Goal: Task Accomplishment & Management: Use online tool/utility

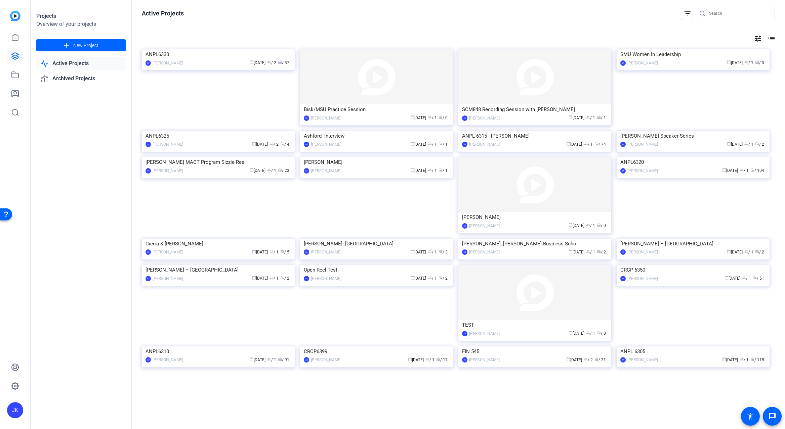
click at [58, 63] on link "Active Projects" at bounding box center [80, 64] width 89 height 14
click at [220, 49] on img at bounding box center [218, 49] width 153 height 0
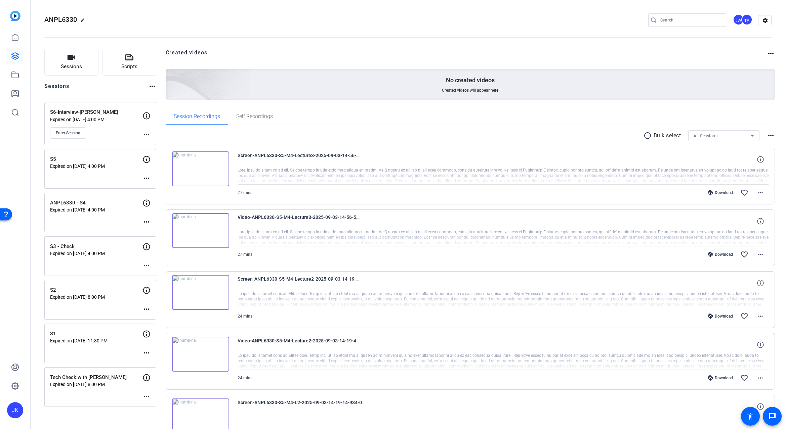
click at [144, 135] on mat-icon "more_horiz" at bounding box center [146, 135] width 8 height 8
click at [153, 145] on span "Edit Session" at bounding box center [163, 144] width 31 height 8
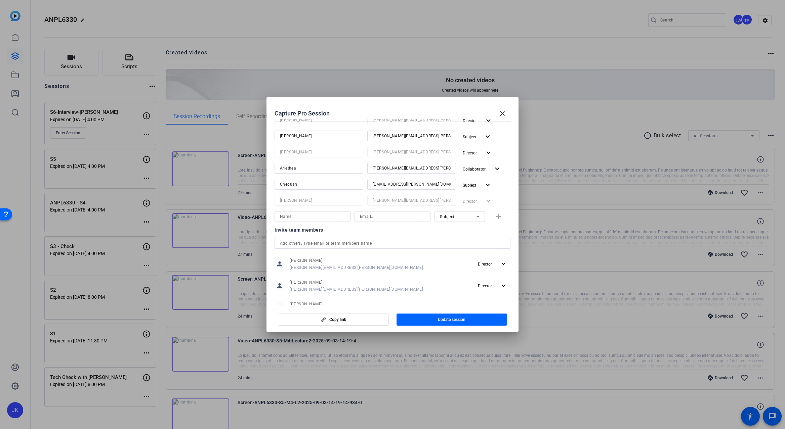
scroll to position [63, 0]
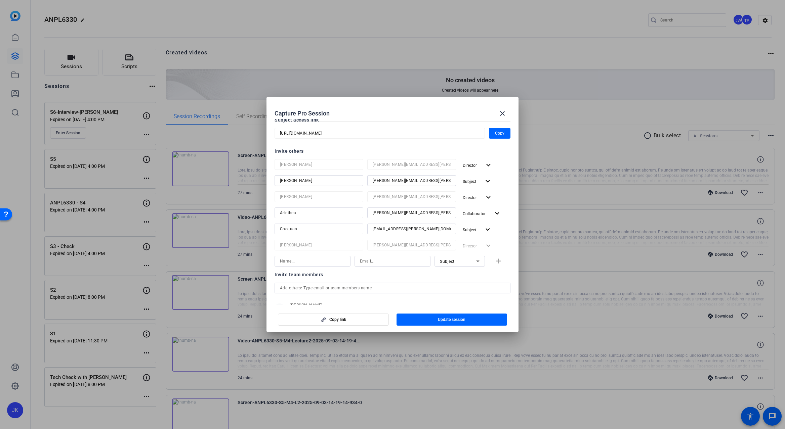
click at [277, 21] on div at bounding box center [392, 214] width 785 height 429
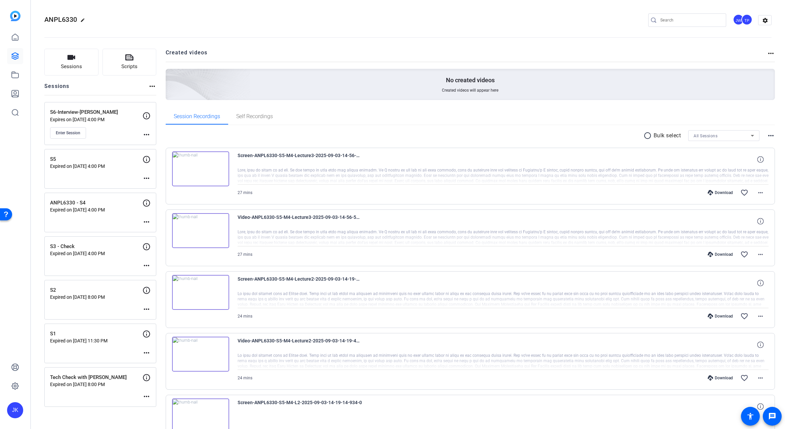
click at [143, 133] on mat-icon "more_horiz" at bounding box center [146, 135] width 8 height 8
click at [154, 143] on span "Edit Session" at bounding box center [163, 144] width 31 height 8
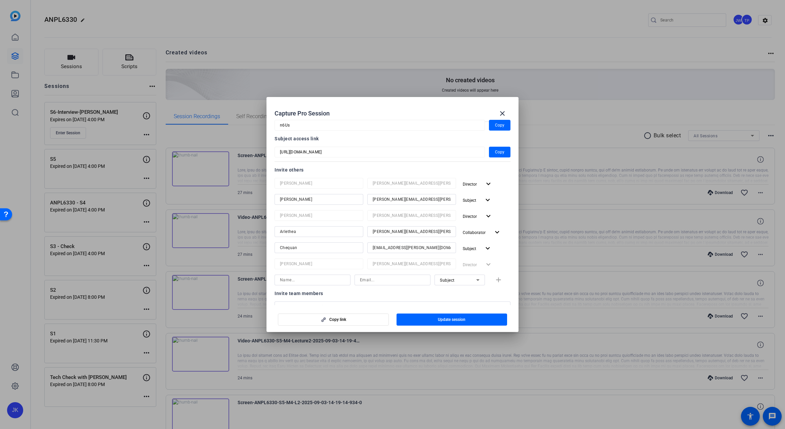
scroll to position [23, 0]
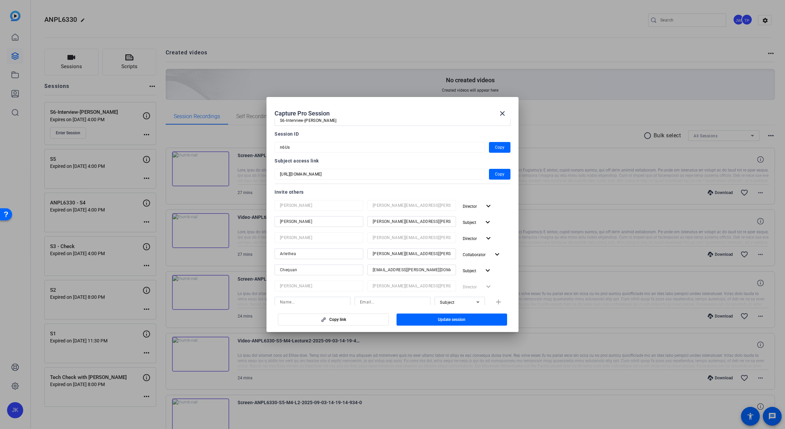
click at [426, 223] on input "thomas-perez@bisk.com" at bounding box center [412, 222] width 78 height 8
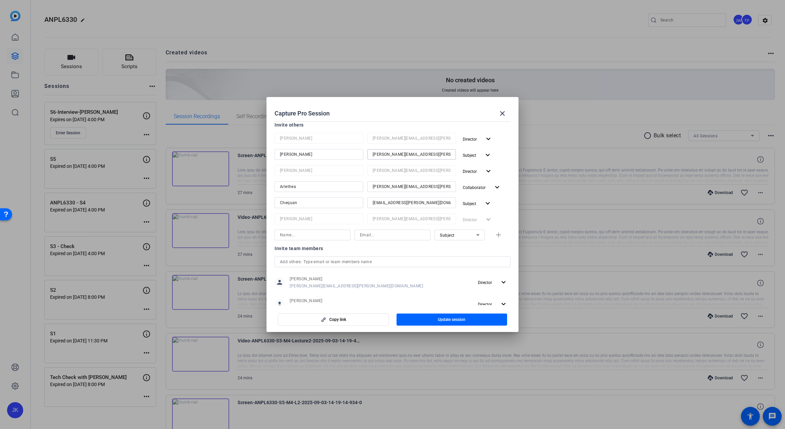
scroll to position [45, 0]
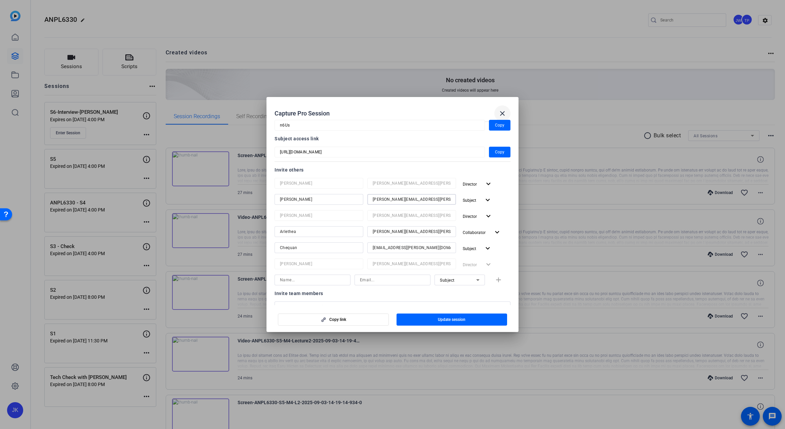
click at [503, 109] on span at bounding box center [502, 113] width 16 height 16
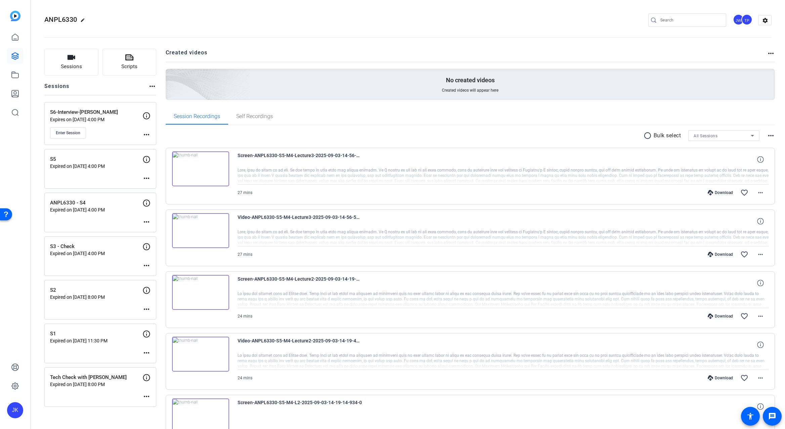
click at [147, 176] on mat-icon "more_horiz" at bounding box center [146, 178] width 8 height 8
click at [158, 186] on span "Edit Session" at bounding box center [163, 188] width 31 height 8
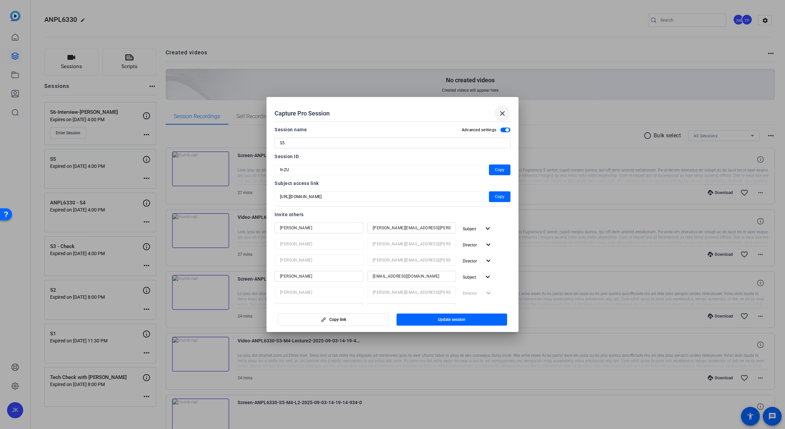
click at [502, 115] on mat-icon "close" at bounding box center [502, 114] width 8 height 8
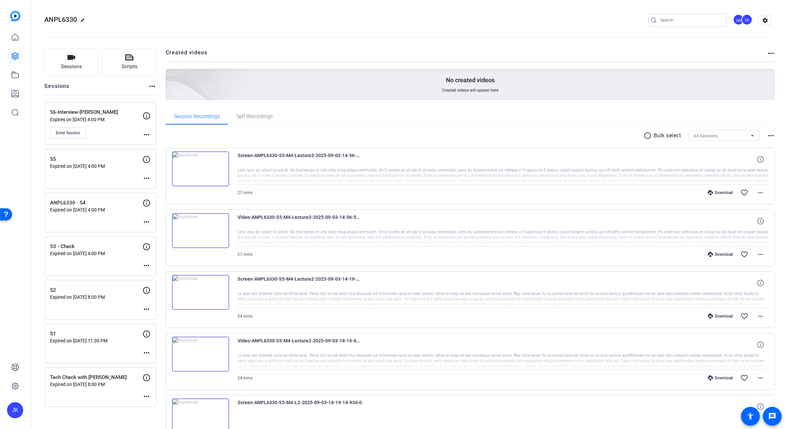
click at [146, 221] on mat-icon "more_horiz" at bounding box center [146, 222] width 8 height 8
click at [167, 233] on span "Edit Session" at bounding box center [163, 232] width 31 height 8
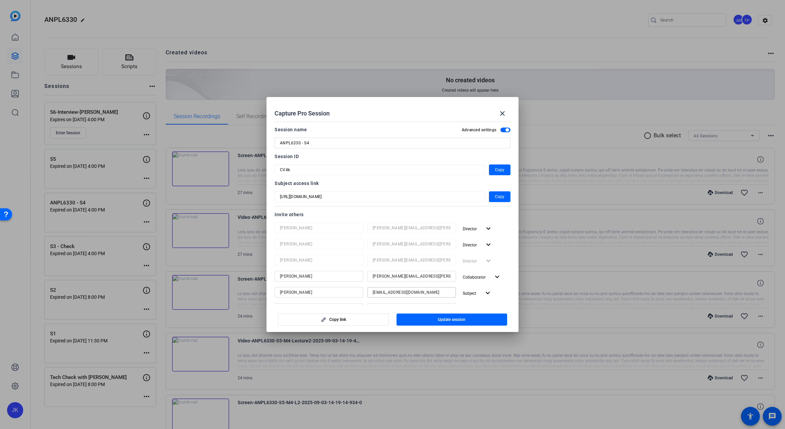
drag, startPoint x: 431, startPoint y: 291, endPoint x: 361, endPoint y: 291, distance: 70.5
click at [361, 291] on div "Rachel rcurrietriska@volnow.org Subject expand_more" at bounding box center [392, 293] width 236 height 12
click at [503, 111] on mat-icon "close" at bounding box center [502, 114] width 8 height 8
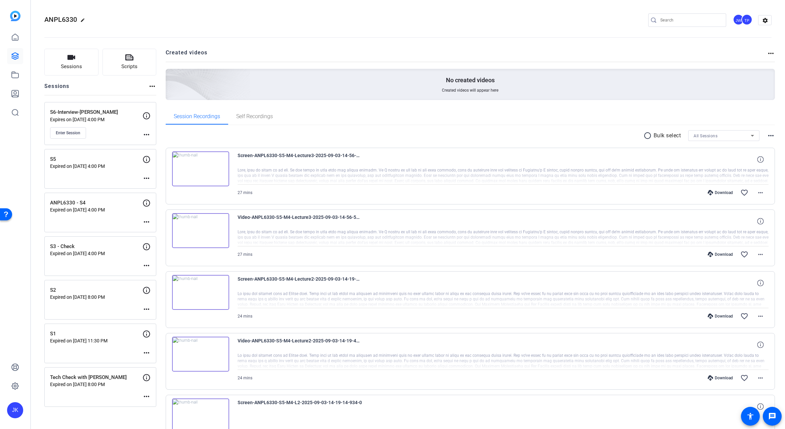
click at [581, 21] on div "ANPL6330 edit JW TP settings" at bounding box center [407, 20] width 727 height 10
click at [99, 112] on p "S6-Interview-[PERSON_NAME]" at bounding box center [96, 113] width 92 height 8
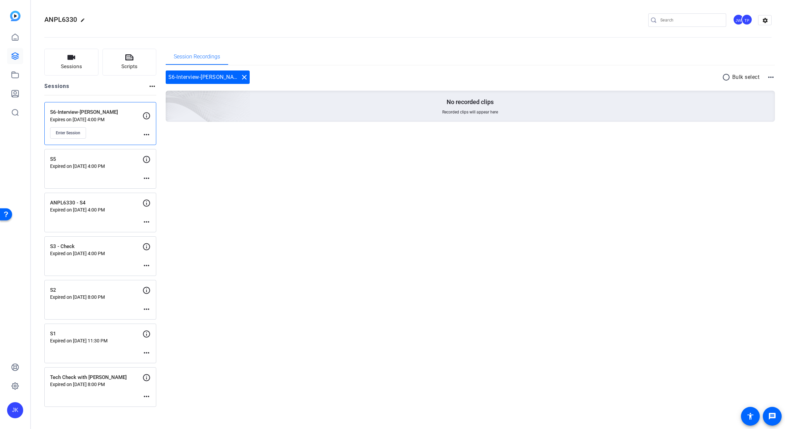
click at [99, 112] on p "S6-Interview-[PERSON_NAME]" at bounding box center [96, 113] width 92 height 8
click at [145, 132] on mat-icon "more_horiz" at bounding box center [146, 135] width 8 height 8
click at [152, 16] on div at bounding box center [392, 214] width 785 height 429
click at [144, 135] on mat-icon "more_horiz" at bounding box center [146, 135] width 8 height 8
click at [160, 144] on span "Edit Session" at bounding box center [163, 144] width 31 height 8
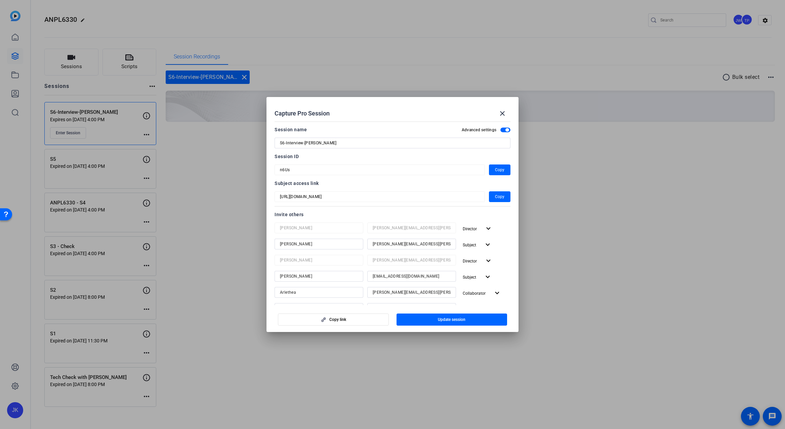
click at [214, 32] on div at bounding box center [392, 214] width 785 height 429
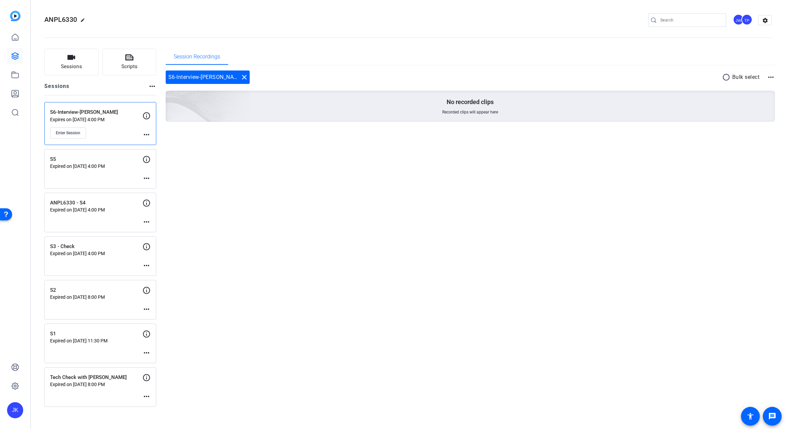
click at [146, 137] on mat-icon "more_horiz" at bounding box center [146, 135] width 8 height 8
click at [152, 147] on span "Edit Session" at bounding box center [163, 144] width 31 height 8
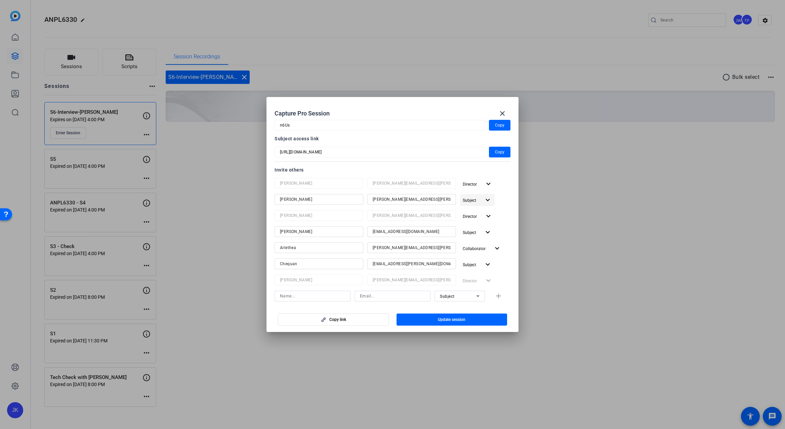
click at [483, 200] on mat-icon "expand_more" at bounding box center [487, 200] width 8 height 8
click at [431, 119] on div at bounding box center [392, 214] width 785 height 429
click at [254, 33] on div at bounding box center [392, 214] width 785 height 429
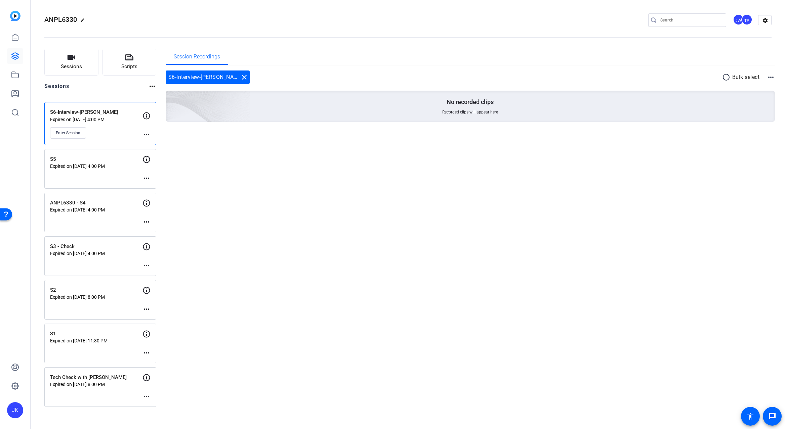
click at [146, 132] on mat-icon "more_horiz" at bounding box center [146, 135] width 8 height 8
click at [159, 142] on span "Edit Session" at bounding box center [163, 144] width 31 height 8
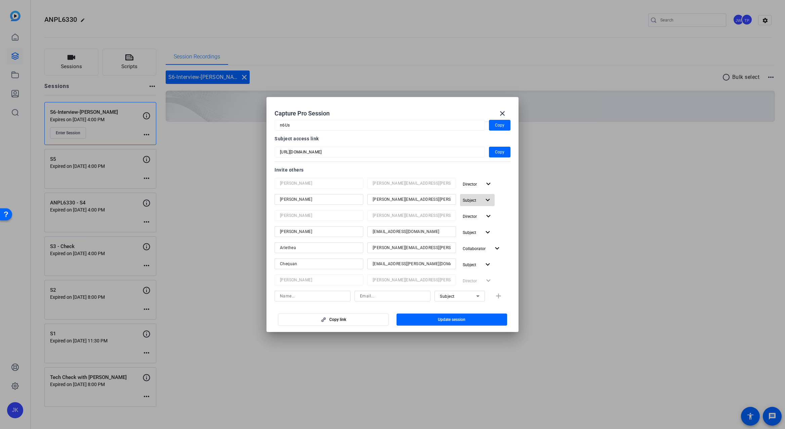
click at [486, 201] on mat-icon "expand_more" at bounding box center [487, 200] width 8 height 8
click at [483, 247] on span "Remove User" at bounding box center [474, 249] width 25 height 5
click at [484, 198] on mat-icon "expand_more" at bounding box center [488, 200] width 8 height 8
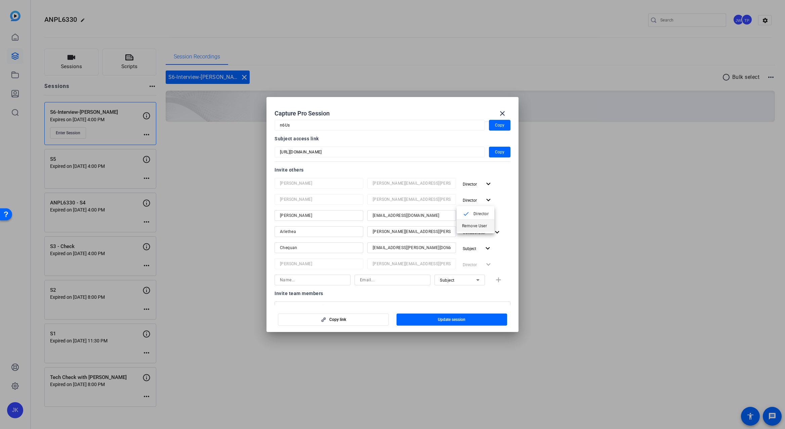
click at [476, 226] on span "Remove User" at bounding box center [474, 226] width 25 height 5
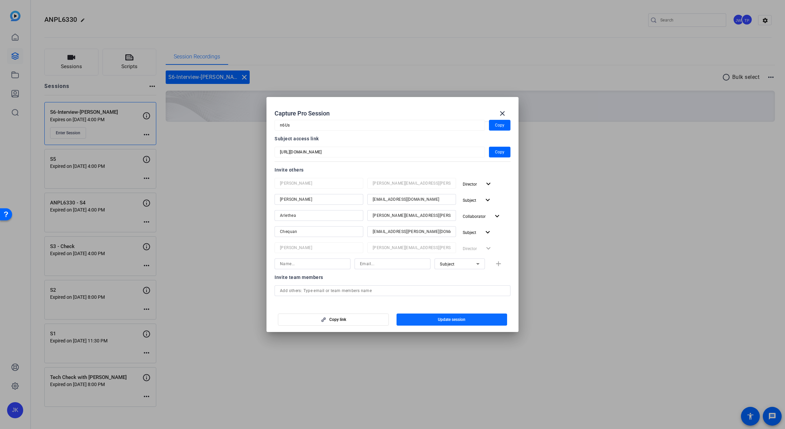
click at [447, 317] on span "Update session" at bounding box center [452, 319] width 28 height 5
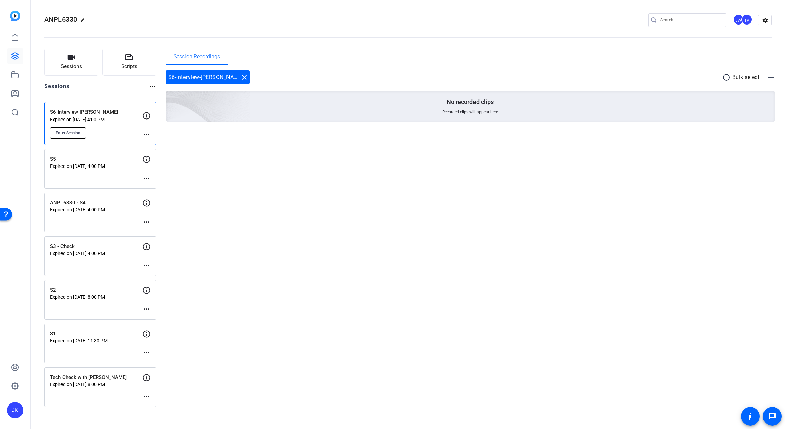
click at [76, 128] on button "Enter Session" at bounding box center [68, 132] width 36 height 11
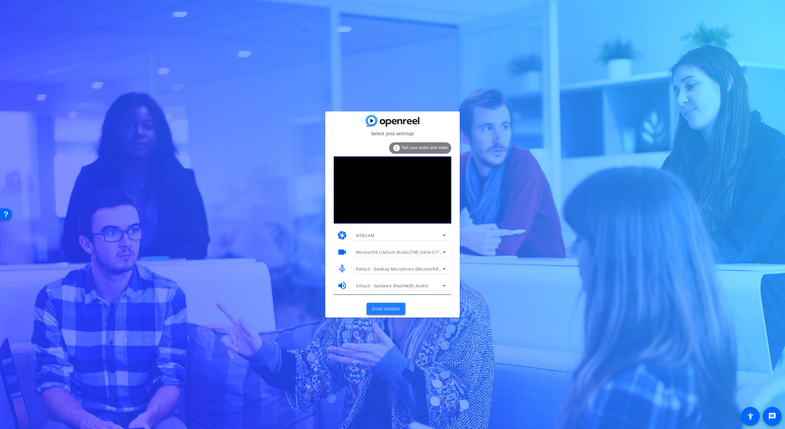
click at [391, 308] on span "Enter session" at bounding box center [386, 309] width 28 height 7
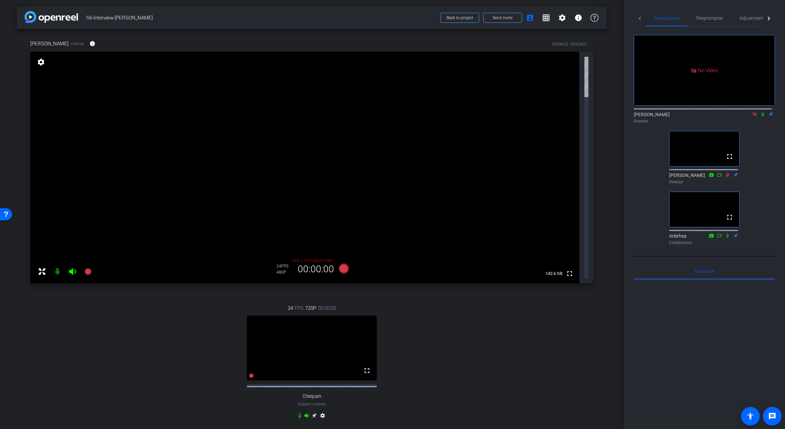
click at [753, 116] on icon at bounding box center [755, 114] width 4 height 4
click at [543, 18] on mat-icon "grid_on" at bounding box center [546, 18] width 8 height 8
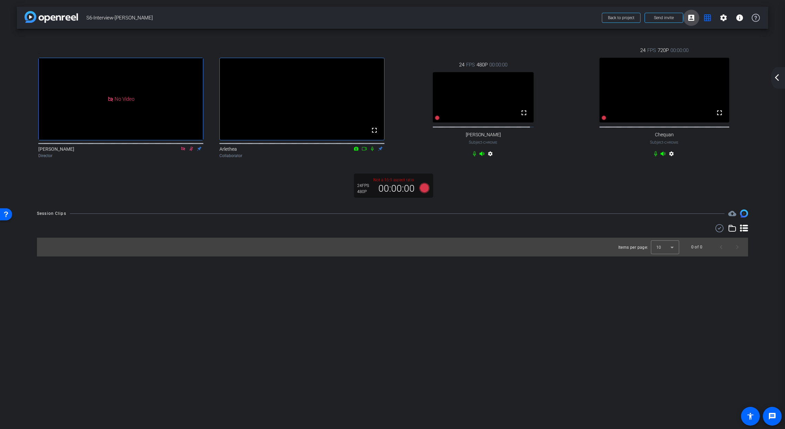
click at [692, 16] on mat-icon "account_box" at bounding box center [691, 18] width 8 height 8
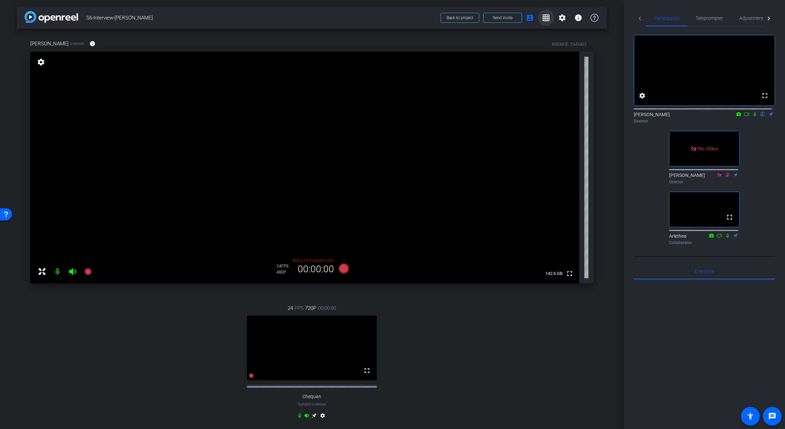
click at [543, 17] on mat-icon "grid_on" at bounding box center [546, 18] width 8 height 8
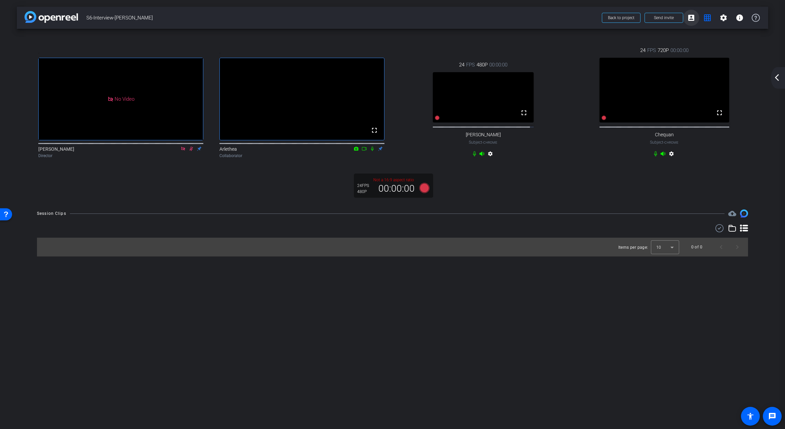
click at [693, 15] on mat-icon "account_box" at bounding box center [691, 18] width 8 height 8
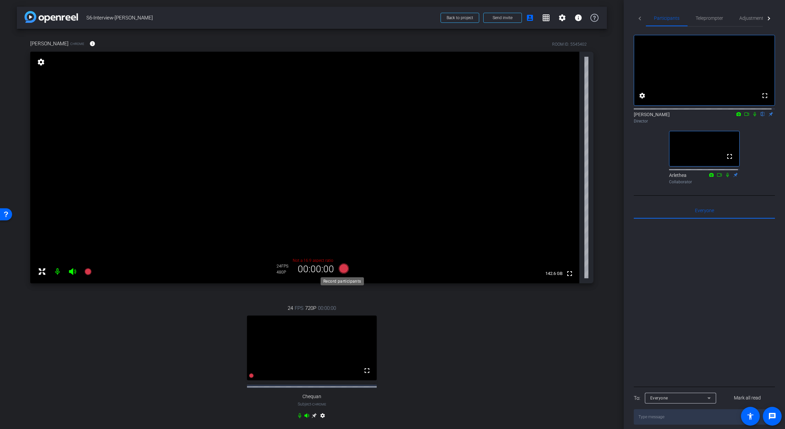
click at [341, 268] on icon at bounding box center [344, 269] width 10 height 10
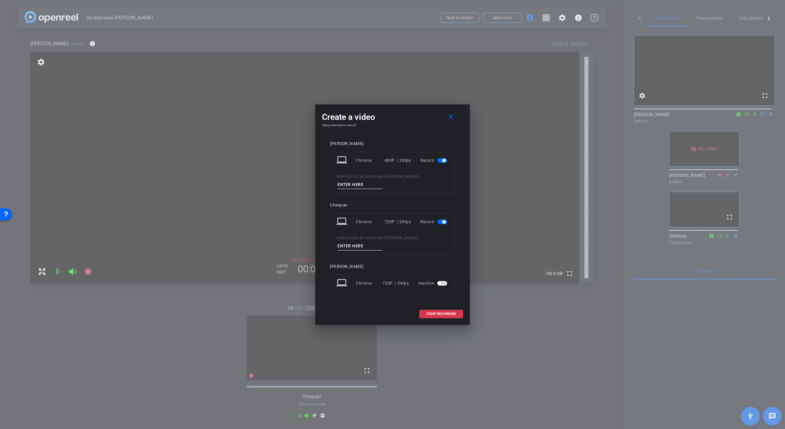
click at [358, 184] on input at bounding box center [359, 185] width 45 height 8
type input "test1"
click at [366, 242] on input at bounding box center [359, 246] width 45 height 8
type input "test"
click at [445, 312] on span "START RECORDING" at bounding box center [441, 313] width 30 height 3
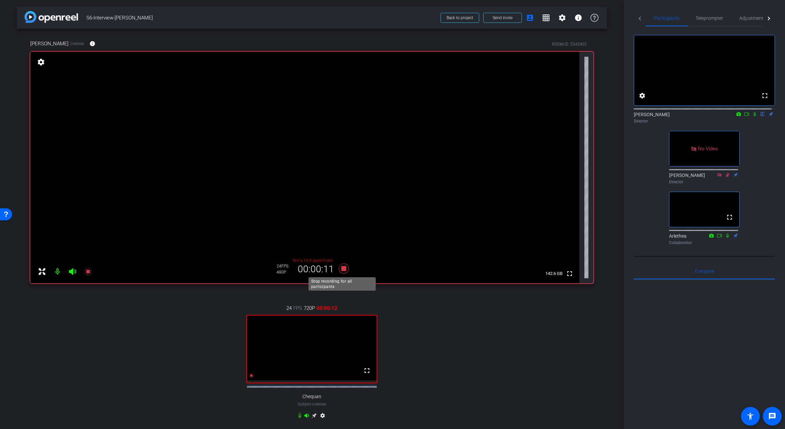
click at [342, 271] on icon at bounding box center [344, 269] width 10 height 10
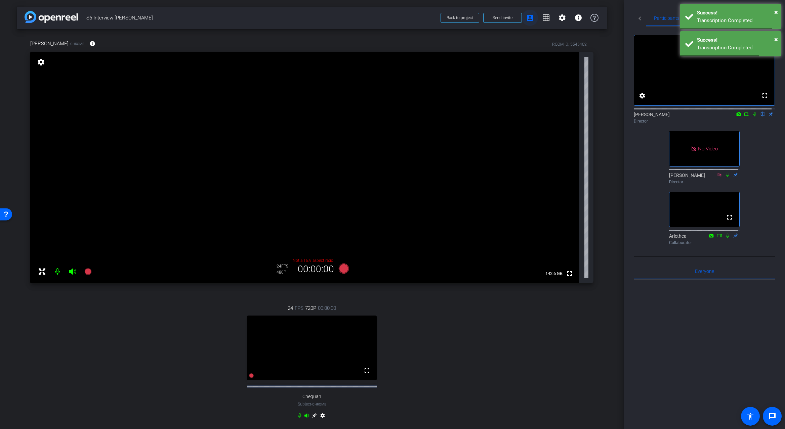
click at [526, 21] on mat-icon "account_box" at bounding box center [530, 18] width 8 height 8
click at [544, 21] on mat-icon "grid_on" at bounding box center [546, 18] width 8 height 8
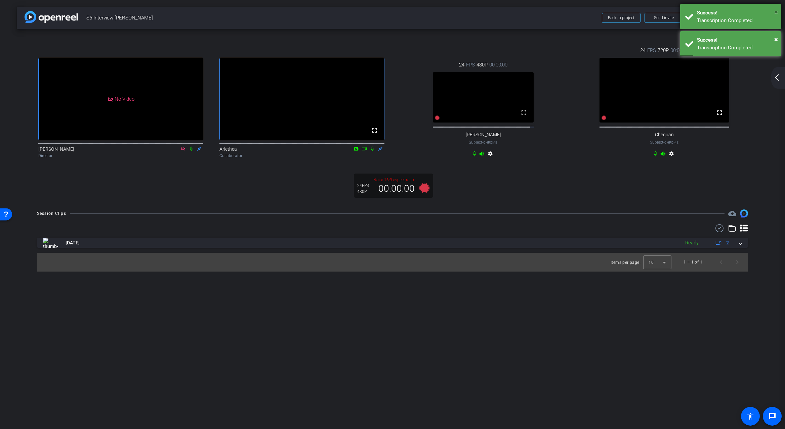
click at [775, 12] on span "×" at bounding box center [776, 12] width 4 height 8
click at [776, 10] on span "×" at bounding box center [776, 12] width 4 height 8
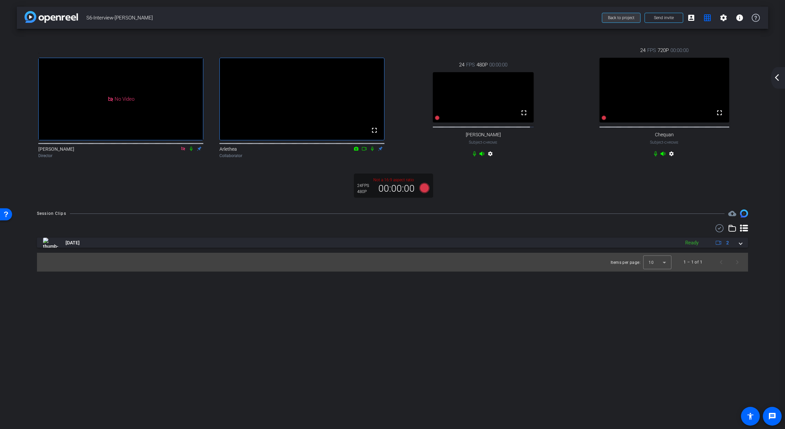
click at [621, 18] on span "Back to project" at bounding box center [621, 17] width 27 height 5
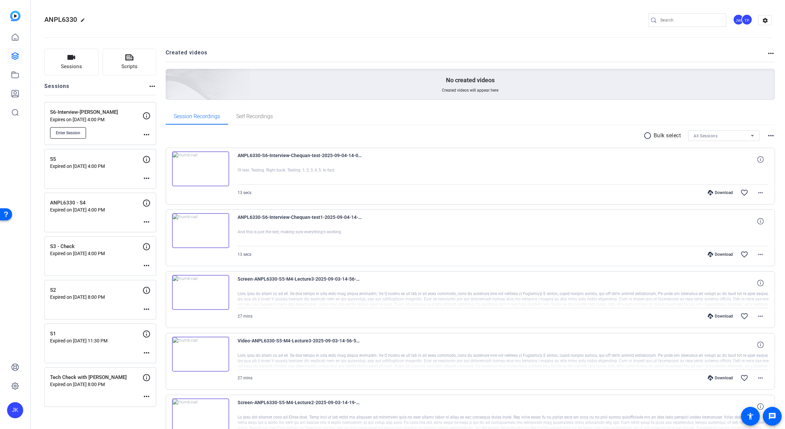
click at [70, 136] on button "Enter Session" at bounding box center [68, 132] width 36 height 11
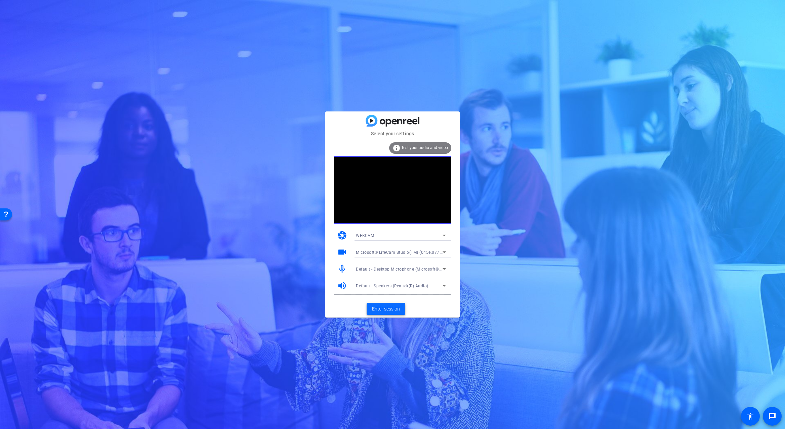
click at [386, 308] on span "Enter session" at bounding box center [386, 309] width 28 height 7
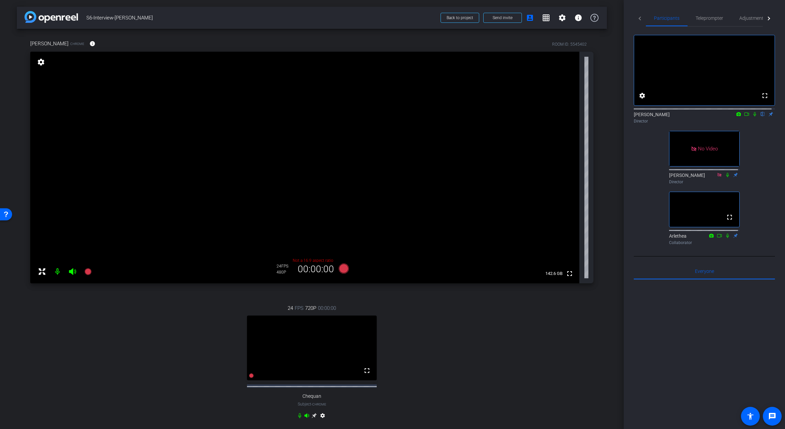
click at [501, 380] on div "24 FPS 720P 00:00:00 fullscreen Chequan Subject - Chrome settings" at bounding box center [311, 363] width 563 height 139
click at [474, 351] on div "24 FPS 720P 00:00:00 fullscreen Chequan Subject - Chrome settings" at bounding box center [311, 363] width 563 height 139
click at [744, 117] on icon at bounding box center [746, 114] width 5 height 5
click at [761, 117] on icon at bounding box center [762, 114] width 3 height 4
click at [551, 326] on div "24 FPS 720P 00:00:00 fullscreen Chequan Subject - Chrome settings" at bounding box center [311, 363] width 563 height 139
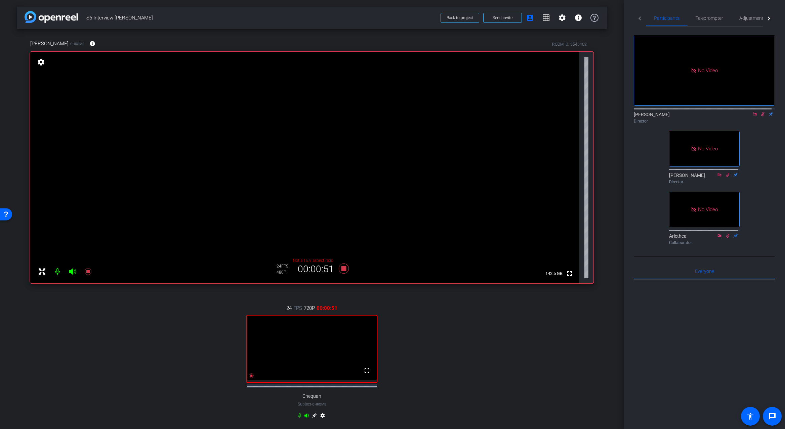
click at [114, 350] on div "24 FPS 720P 00:00:51 fullscreen Chequan Subject - Chrome settings" at bounding box center [311, 363] width 563 height 139
click at [543, 14] on mat-icon "grid_on" at bounding box center [546, 18] width 8 height 8
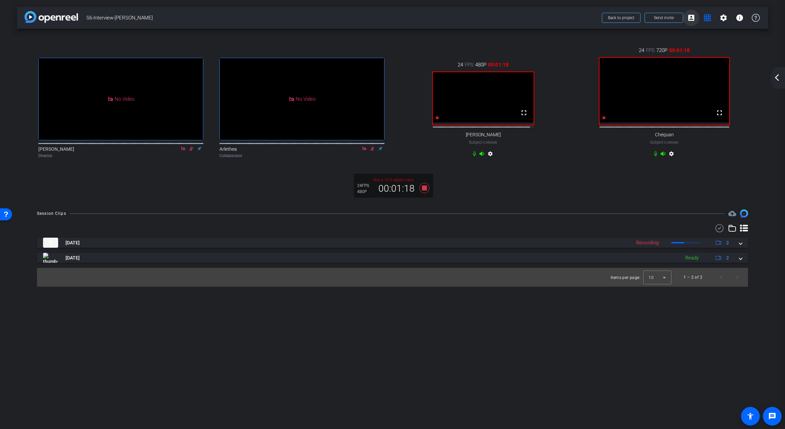
click at [690, 18] on mat-icon "account_box" at bounding box center [691, 18] width 8 height 8
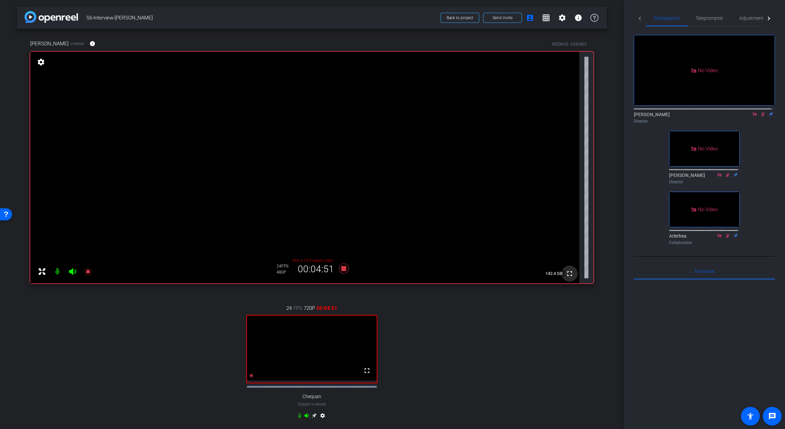
click at [565, 275] on mat-icon "fullscreen" at bounding box center [569, 274] width 8 height 8
click at [364, 375] on mat-icon "fullscreen" at bounding box center [367, 371] width 8 height 8
click at [543, 18] on mat-icon "grid_on" at bounding box center [546, 18] width 8 height 8
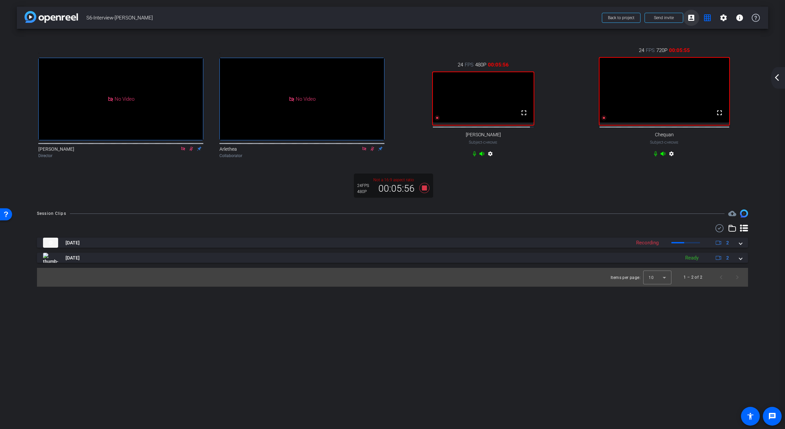
click at [691, 15] on mat-icon "account_box" at bounding box center [691, 18] width 8 height 8
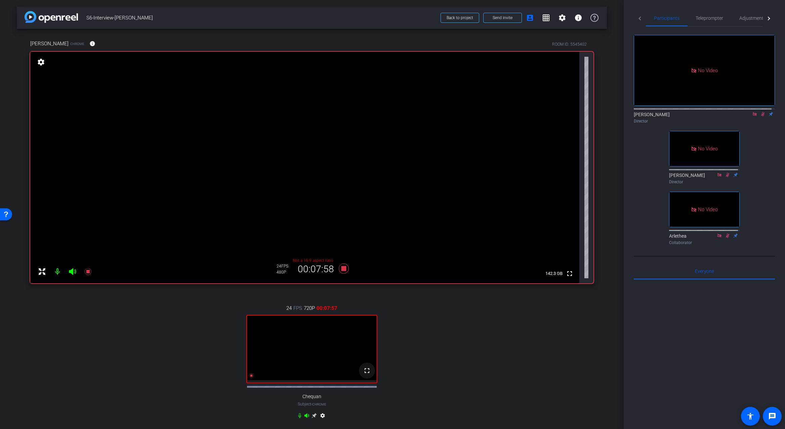
click at [365, 375] on mat-icon "fullscreen" at bounding box center [367, 371] width 8 height 8
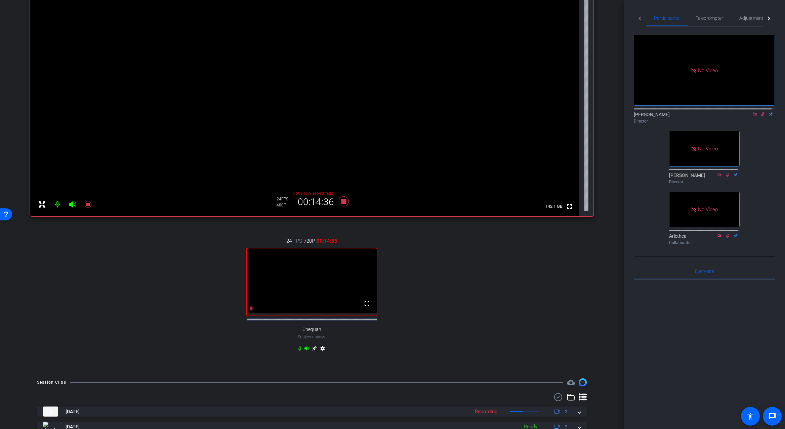
scroll to position [98, 0]
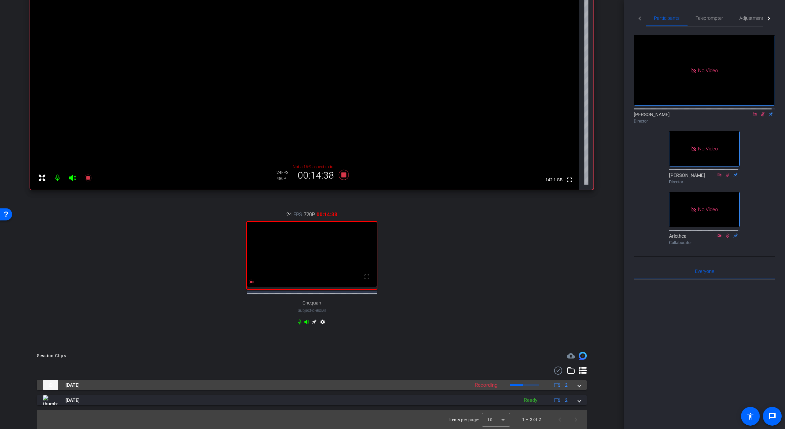
click at [578, 387] on span at bounding box center [579, 385] width 3 height 7
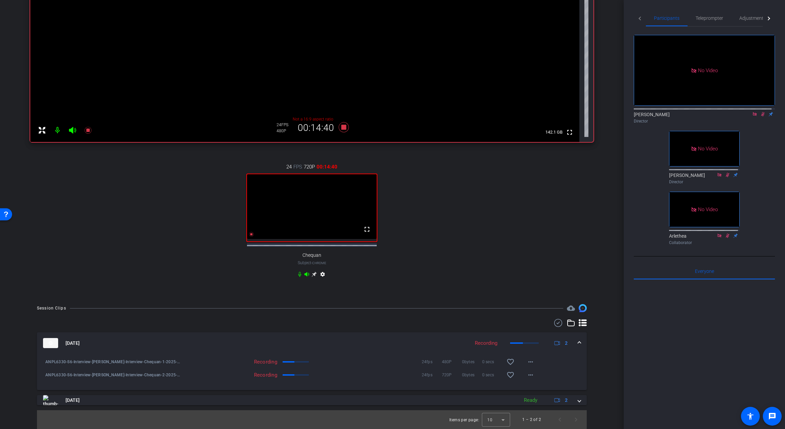
scroll to position [146, 0]
click at [578, 341] on span at bounding box center [579, 343] width 3 height 7
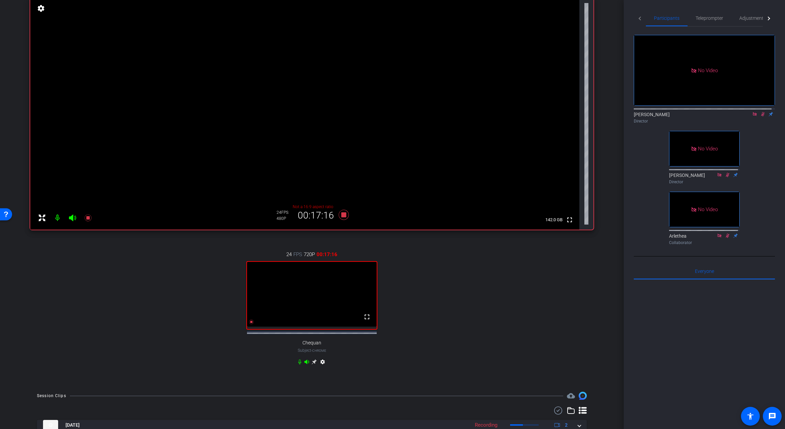
scroll to position [31, 0]
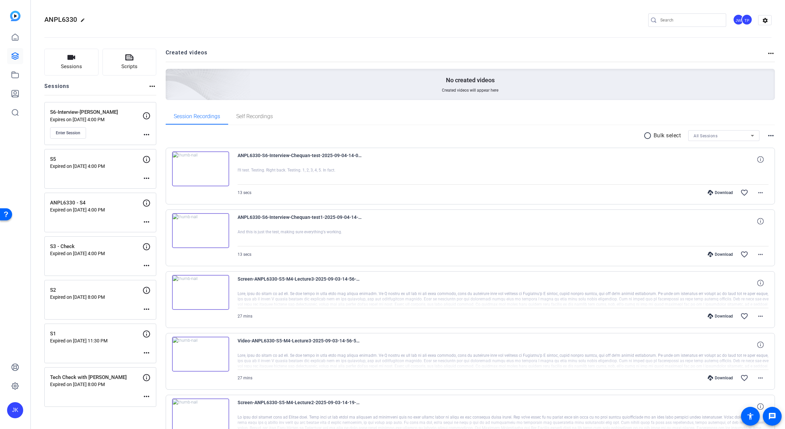
click at [199, 228] on img at bounding box center [200, 230] width 57 height 35
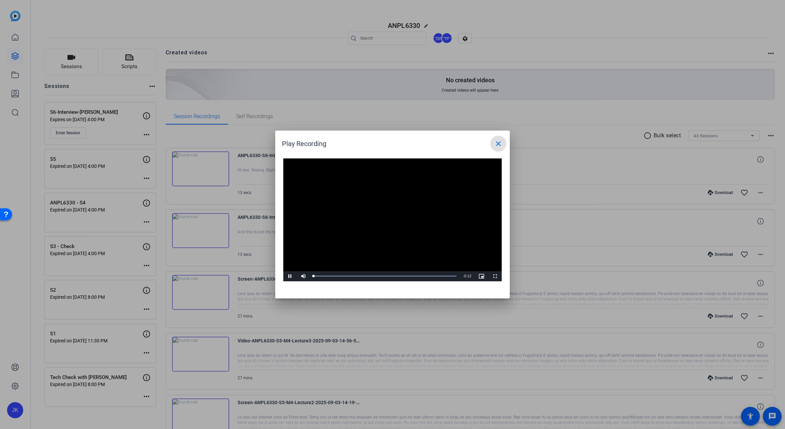
click at [384, 214] on video "Video Player" at bounding box center [392, 220] width 218 height 123
click at [289, 276] on span "Video Player" at bounding box center [289, 276] width 13 height 0
click at [499, 143] on mat-icon "close" at bounding box center [498, 144] width 8 height 8
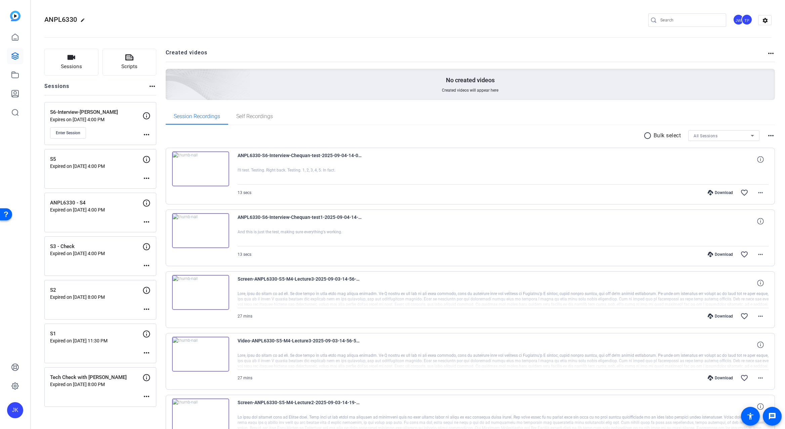
click at [195, 170] on img at bounding box center [200, 169] width 57 height 35
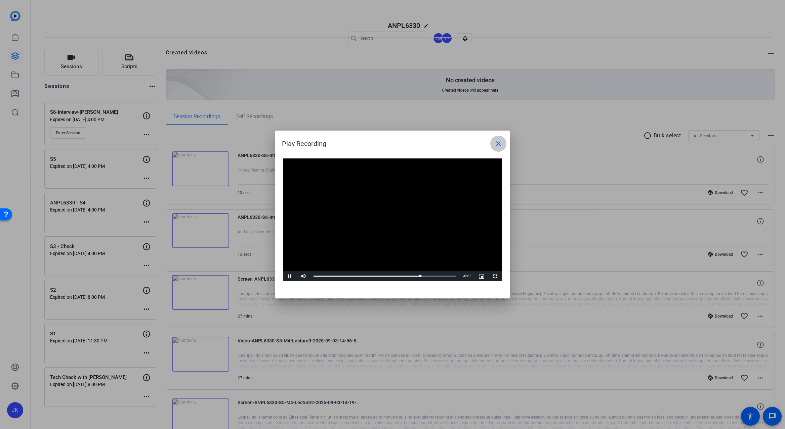
click at [498, 142] on mat-icon "close" at bounding box center [498, 144] width 8 height 8
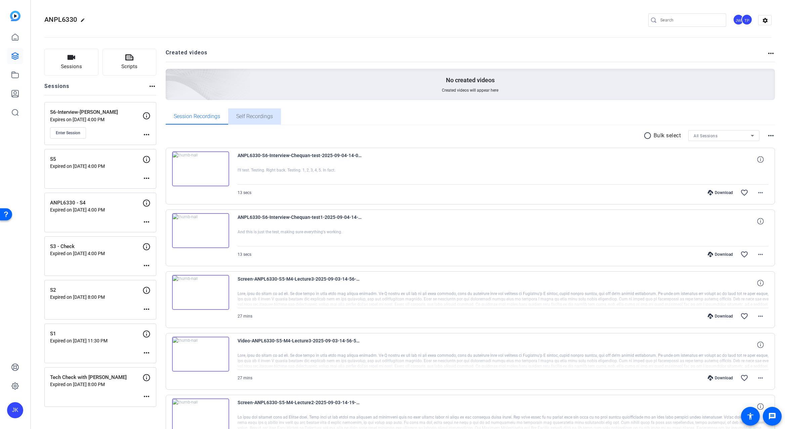
click at [261, 113] on span "Self Recordings" at bounding box center [254, 117] width 37 height 16
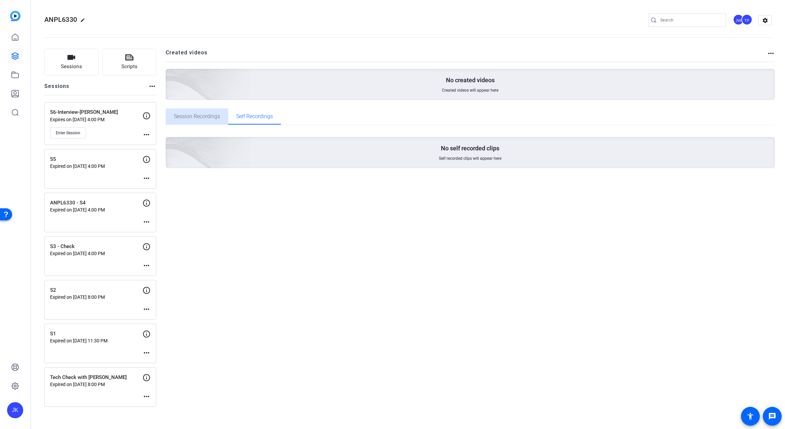
click at [217, 113] on span "Session Recordings" at bounding box center [197, 117] width 46 height 16
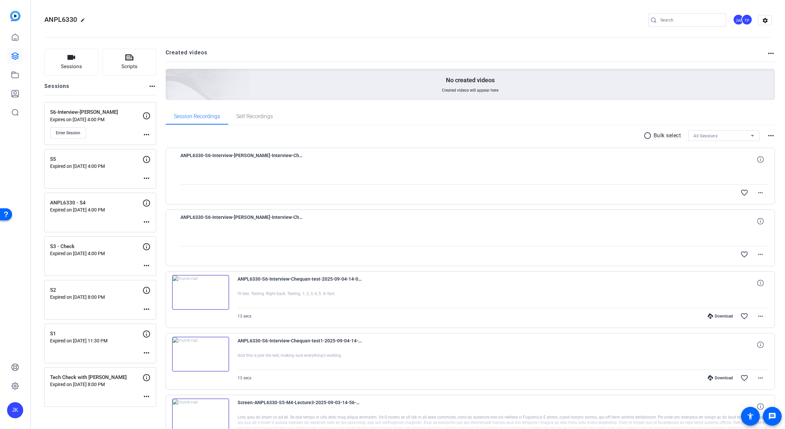
click at [212, 25] on openreel-divider-bar at bounding box center [407, 35] width 727 height 20
click at [319, 30] on openreel-divider-bar at bounding box center [407, 35] width 727 height 20
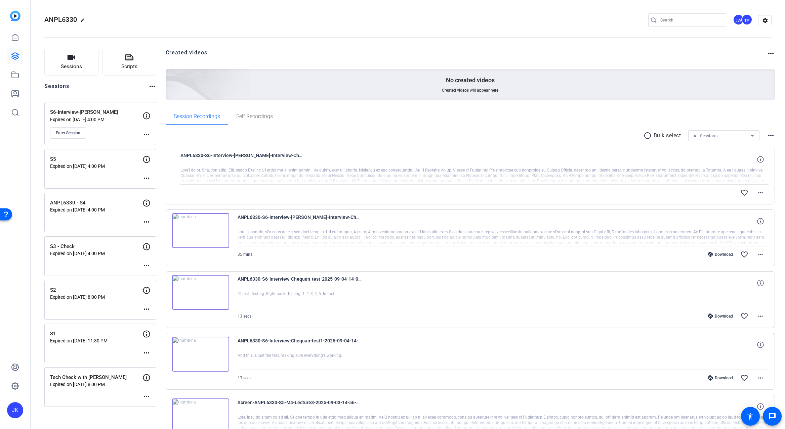
click at [196, 228] on img at bounding box center [200, 230] width 57 height 35
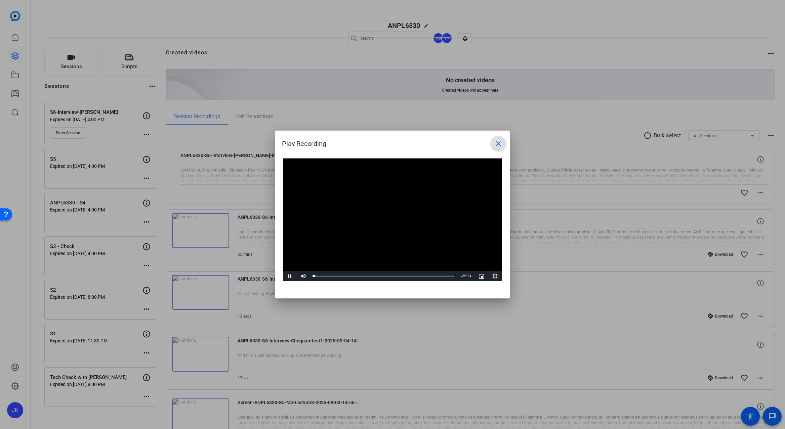
click at [495, 276] on span "Video Player" at bounding box center [494, 276] width 13 height 0
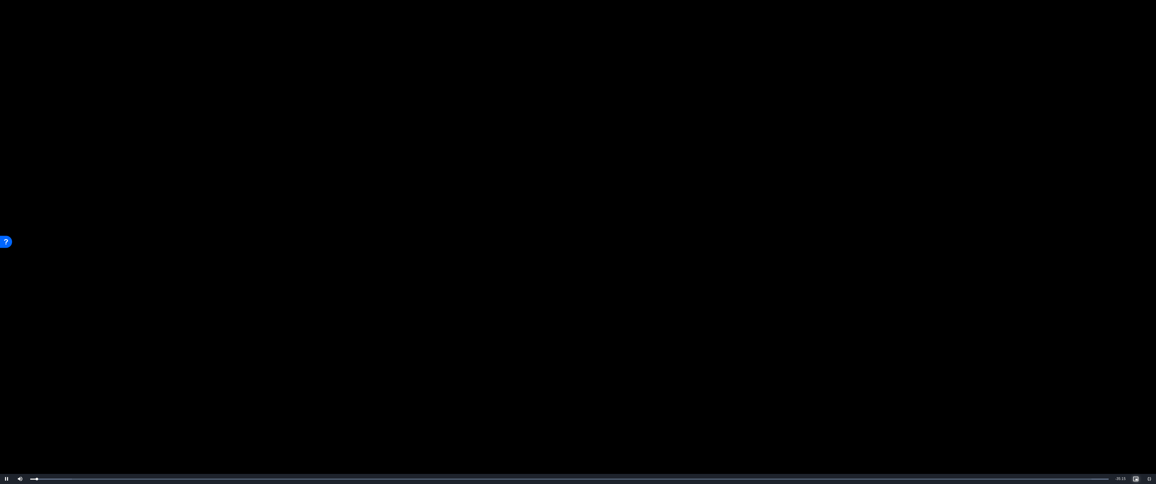
click at [784, 429] on span "Video Player" at bounding box center [1135, 479] width 13 height 0
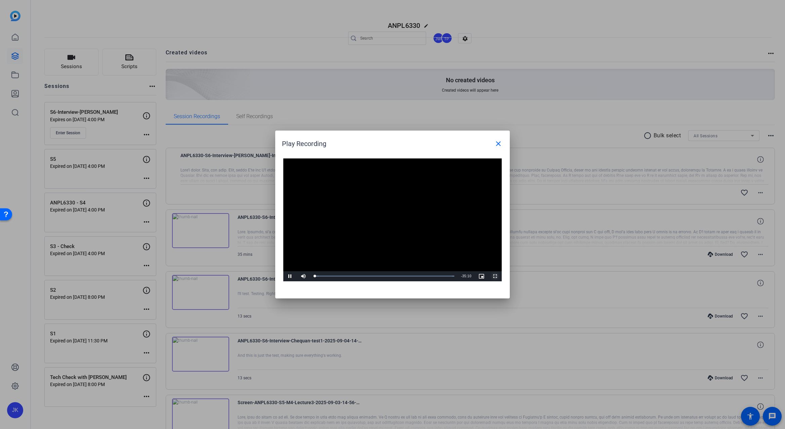
click at [497, 276] on span "Video Player" at bounding box center [494, 276] width 13 height 0
click at [495, 142] on mat-icon "close" at bounding box center [498, 144] width 8 height 8
